Goal: Book appointment/travel/reservation

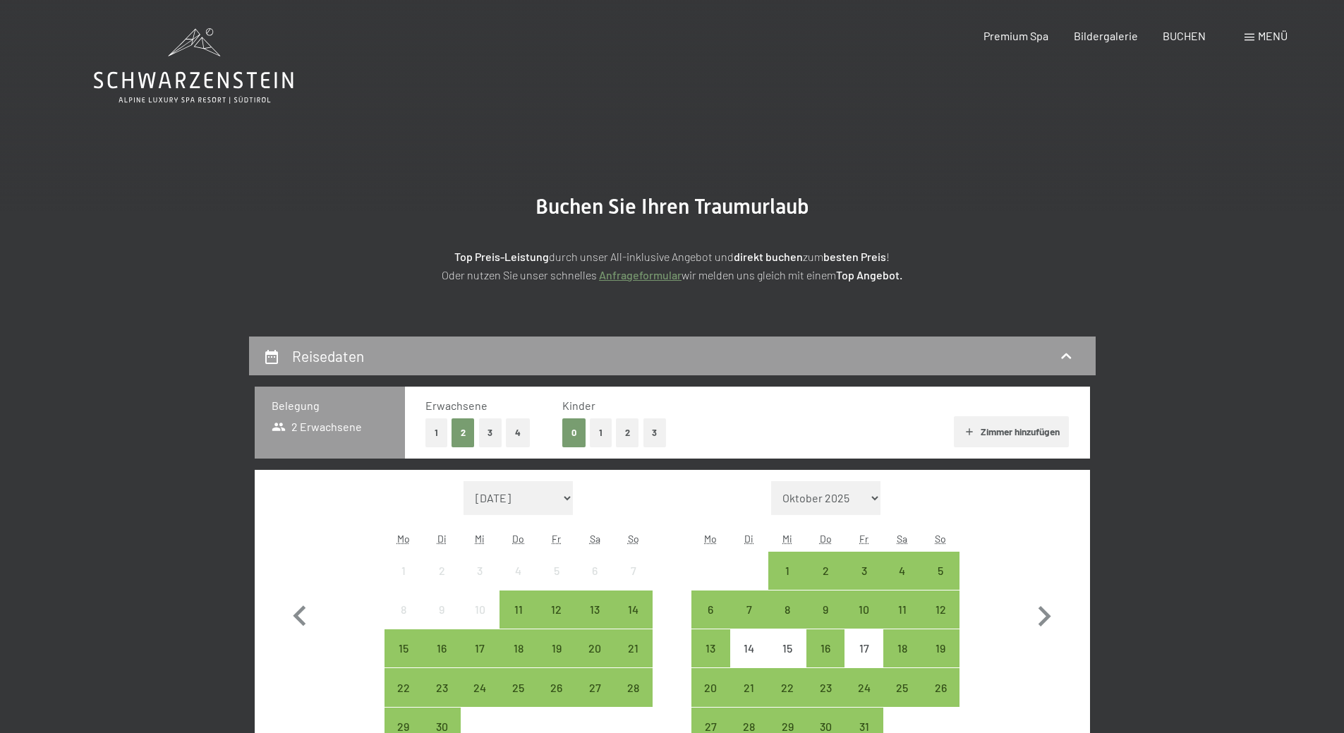
click at [1068, 222] on div "Buchen Sie Ihren Traumurlaub Top Preis-Leistung durch unser All-inklusive Angeb…" at bounding box center [672, 239] width 811 height 90
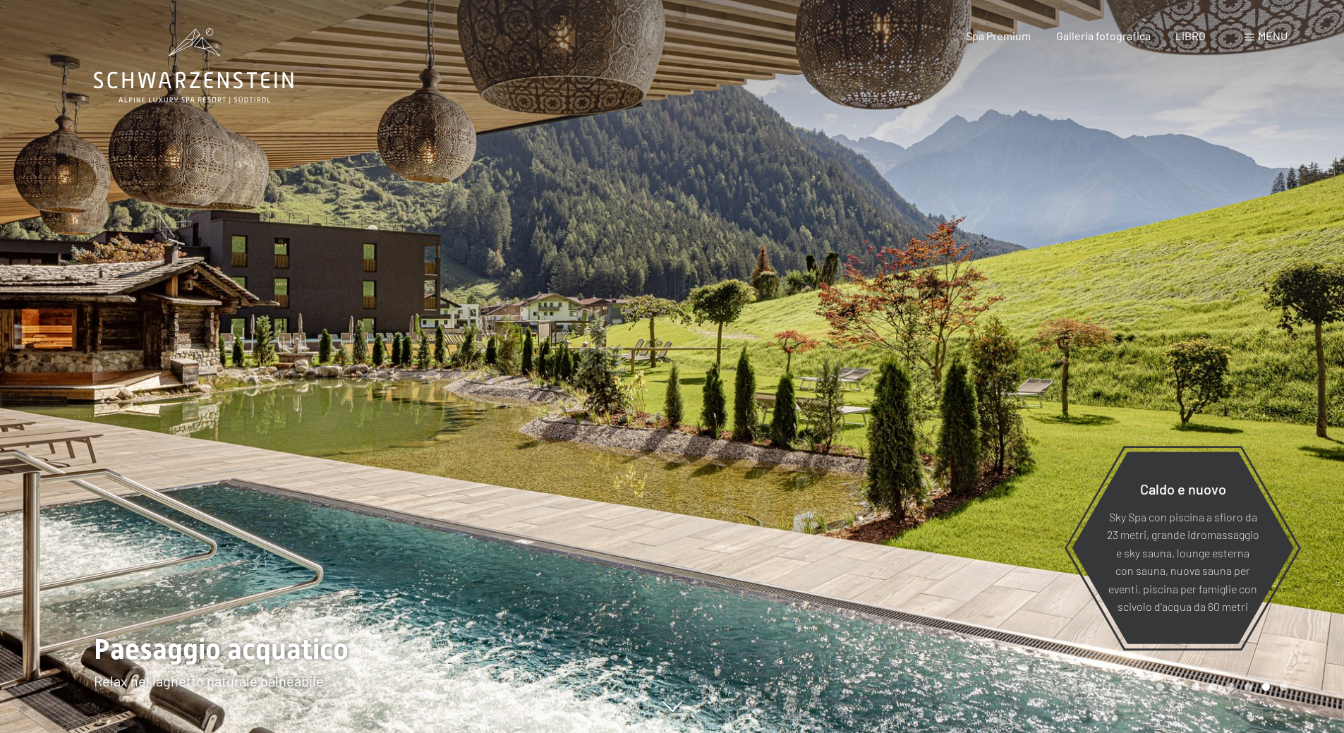
click at [689, 331] on div at bounding box center [1008, 366] width 672 height 733
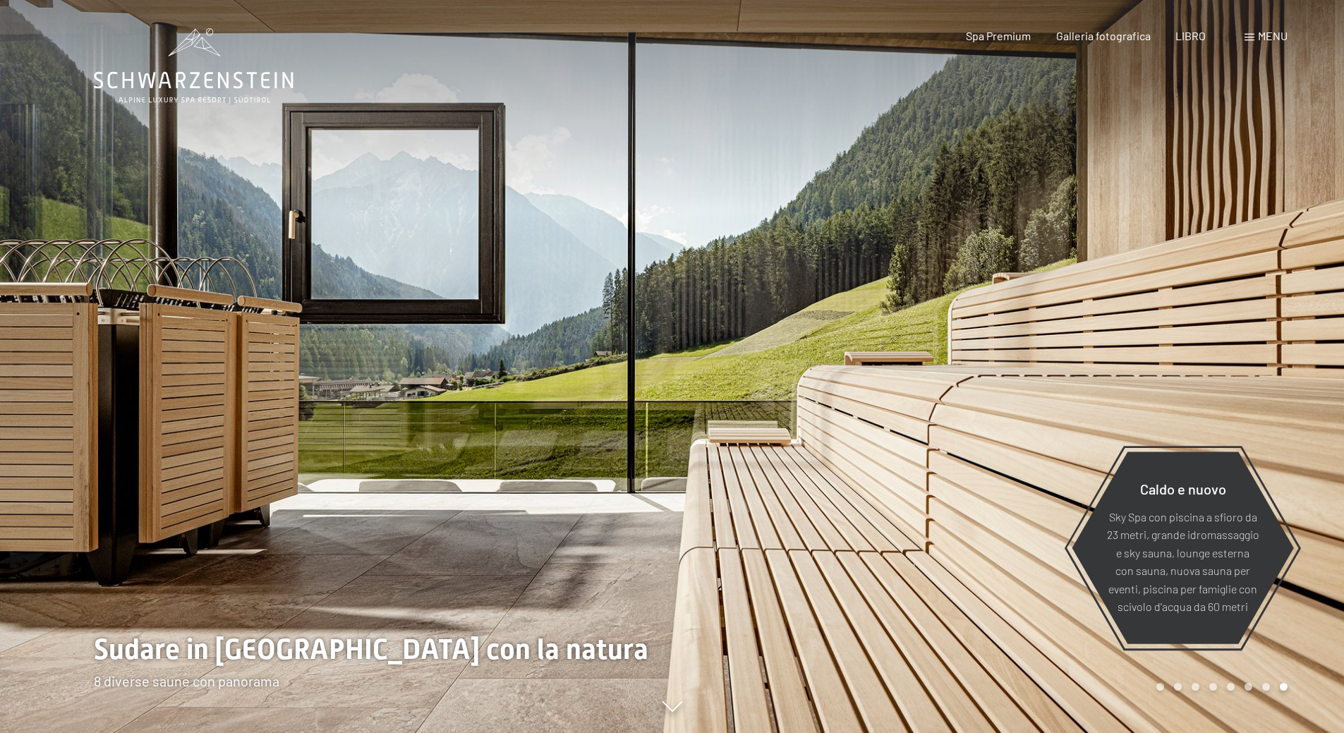
click at [1277, 34] on font "menu" at bounding box center [1273, 35] width 30 height 13
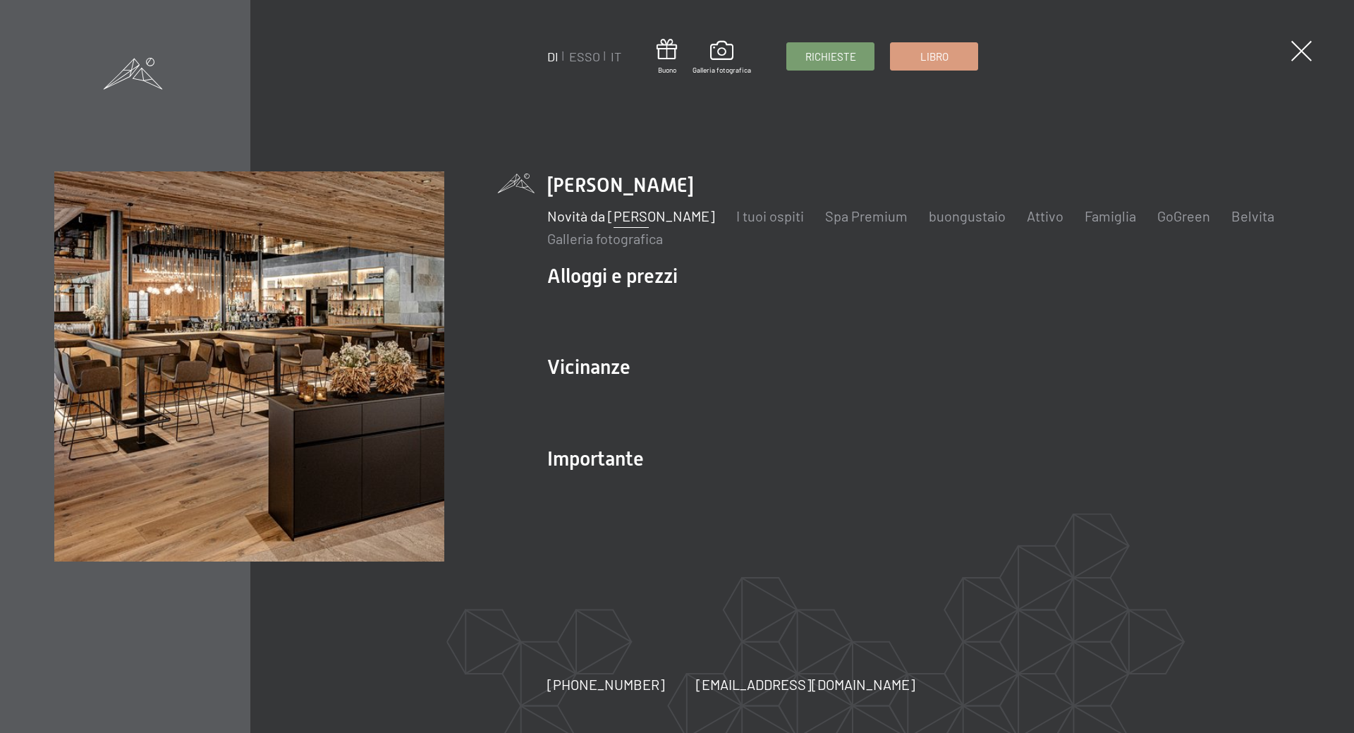
click at [659, 214] on font "Novità da [PERSON_NAME]" at bounding box center [631, 215] width 168 height 17
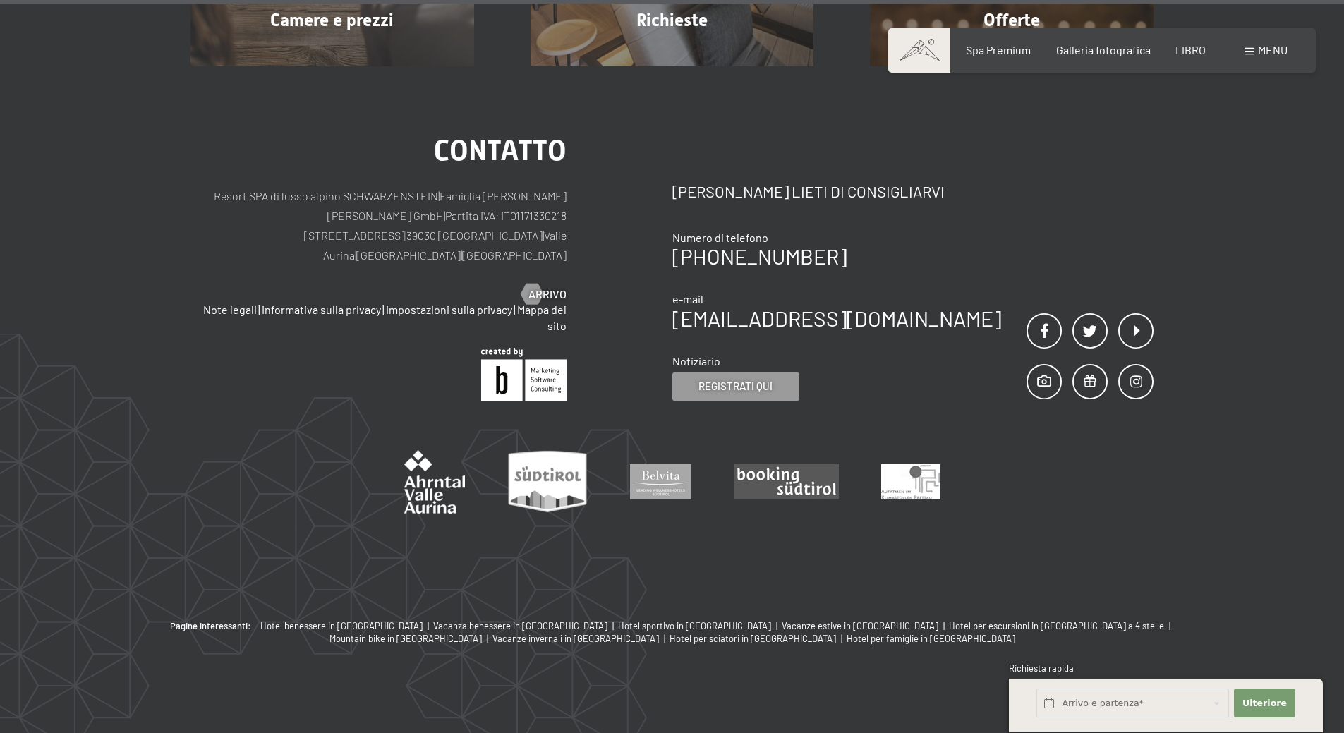
scroll to position [5878, 0]
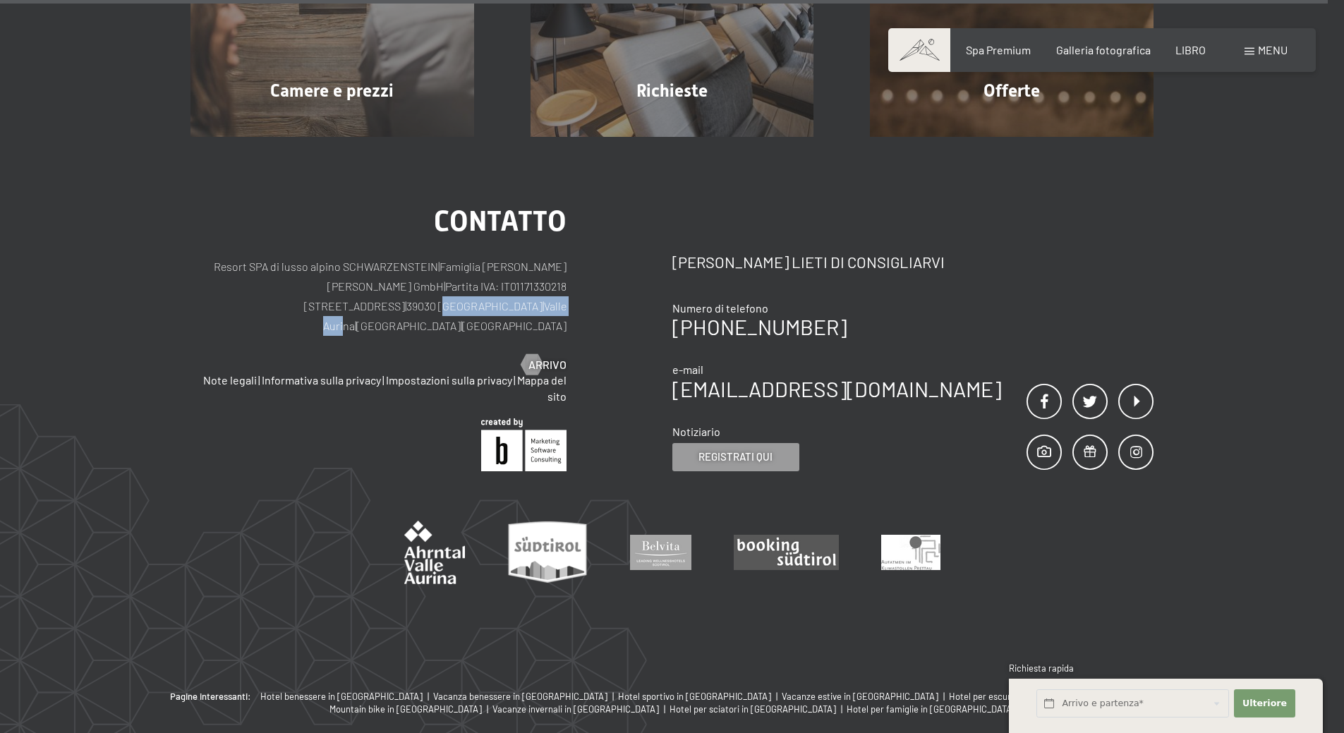
drag, startPoint x: 387, startPoint y: 305, endPoint x: 425, endPoint y: 306, distance: 37.4
click at [473, 304] on p "Resort SPA di lusso alpino SCHWARZENSTEIN | Famiglia Zimmerhofer [PERSON_NAME] …" at bounding box center [378, 296] width 376 height 79
drag, startPoint x: 383, startPoint y: 302, endPoint x: 479, endPoint y: 300, distance: 95.9
click at [479, 300] on p "Resort SPA di lusso alpino SCHWARZENSTEIN | Famiglia Zimmerhofer Otmar Zimmerho…" at bounding box center [378, 296] width 376 height 79
copy p "Lutago | Valle Aurina"
